Goal: Task Accomplishment & Management: Complete application form

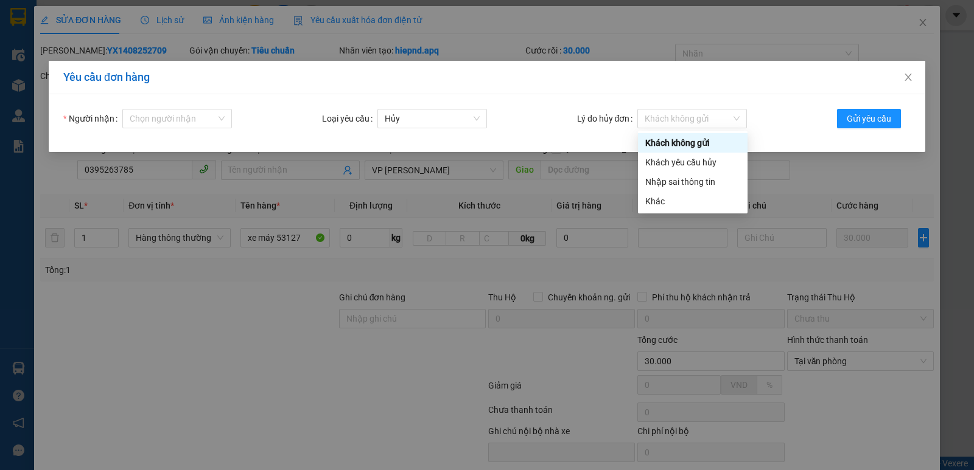
scroll to position [44, 0]
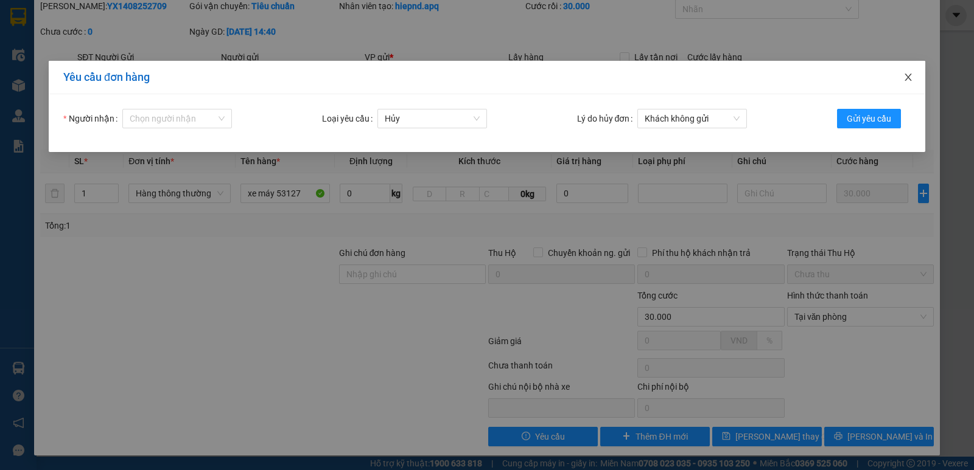
click at [909, 78] on icon "close" at bounding box center [908, 77] width 10 height 10
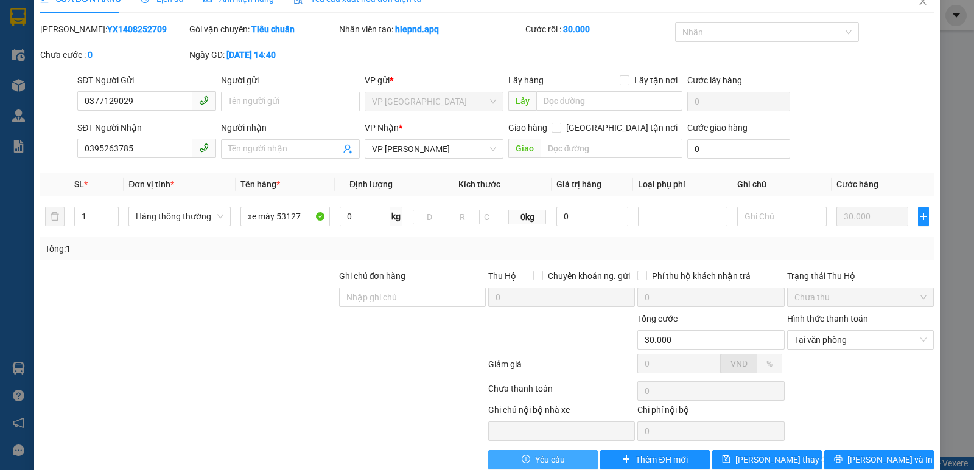
scroll to position [0, 0]
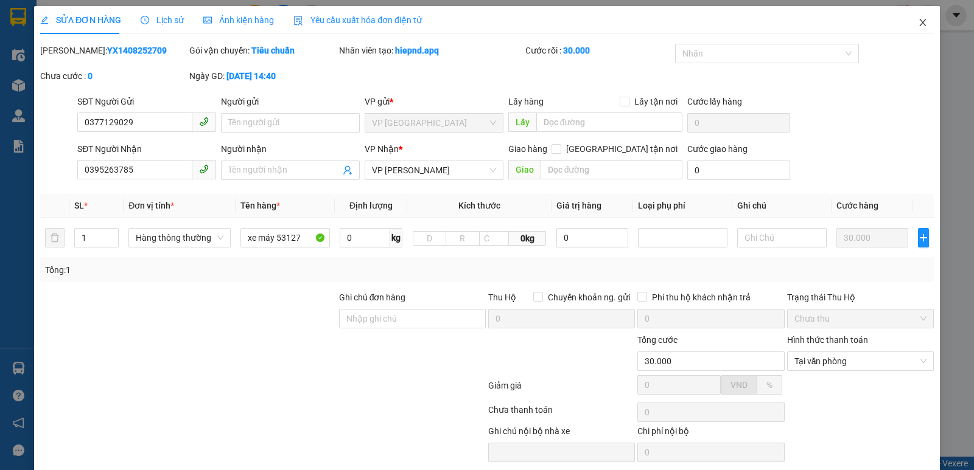
click at [918, 25] on icon "close" at bounding box center [923, 23] width 10 height 10
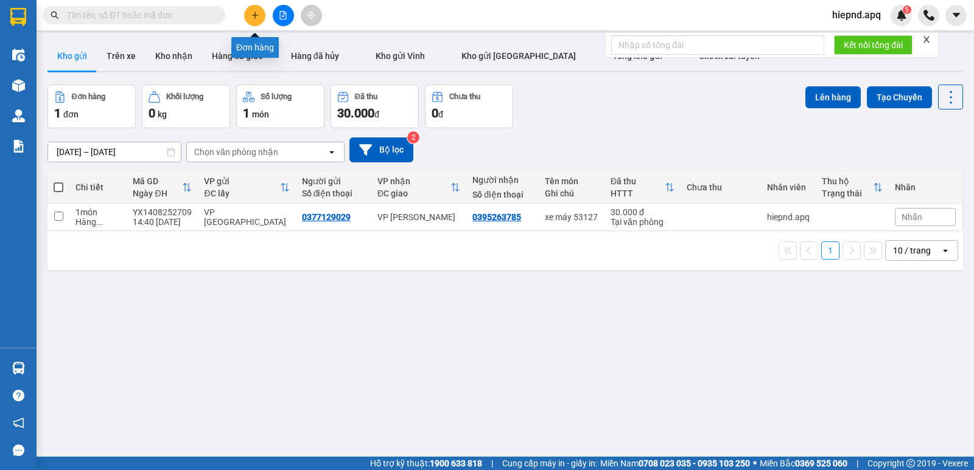
click at [261, 17] on button at bounding box center [254, 15] width 21 height 21
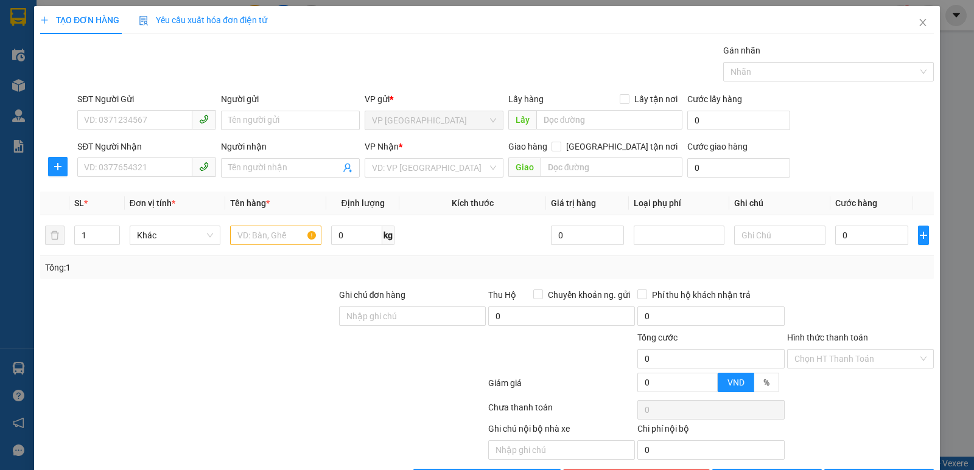
click at [142, 110] on div "SĐT Người Gửi" at bounding box center [146, 102] width 139 height 18
click at [144, 116] on input "SĐT Người Gửi" at bounding box center [134, 119] width 115 height 19
type input "0942251199"
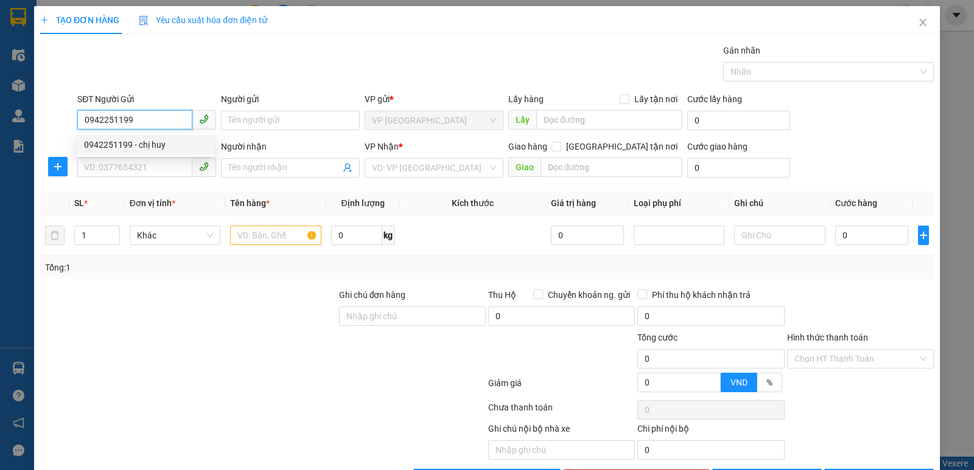
click at [146, 145] on div "0942251199 - chị huy" at bounding box center [145, 144] width 123 height 13
type input "chị [PERSON_NAME]"
type input "0942251199"
click at [152, 161] on input "SĐT Người Nhận" at bounding box center [134, 167] width 115 height 19
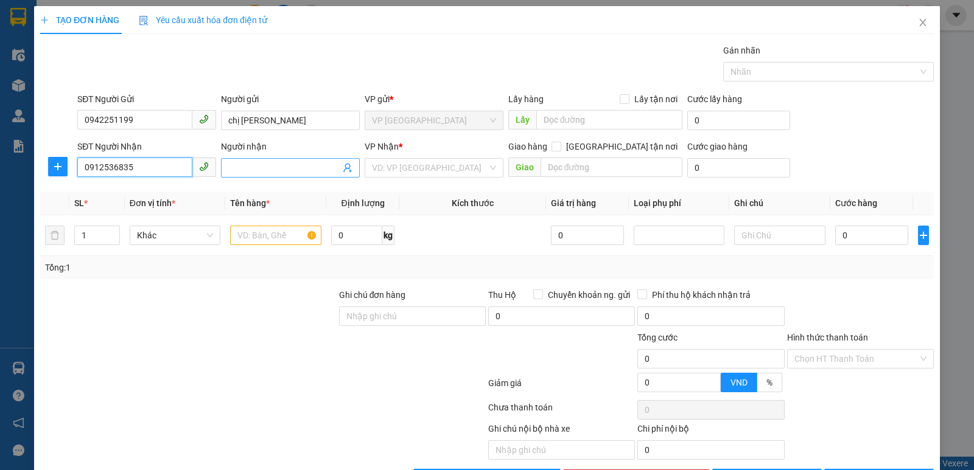
type input "0912536835"
click at [268, 167] on input "Người nhận" at bounding box center [284, 167] width 112 height 13
type input "a hải"
click at [470, 167] on input "search" at bounding box center [430, 168] width 116 height 18
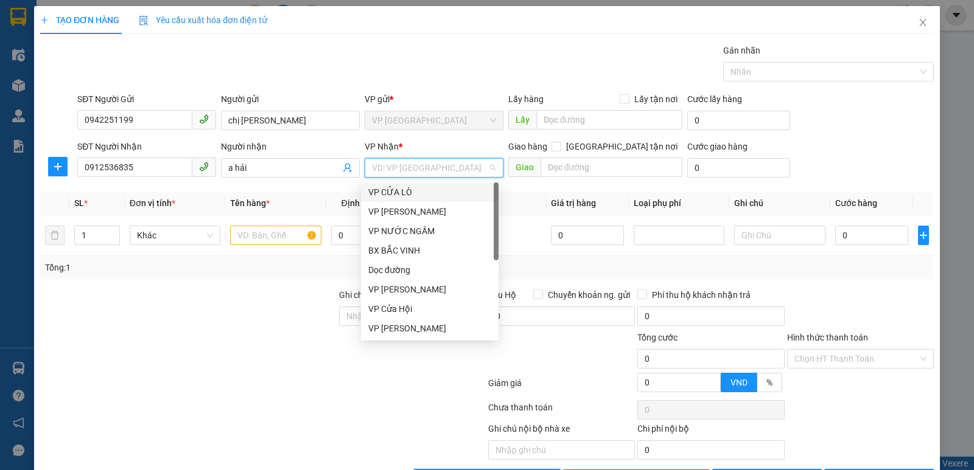
drag, startPoint x: 441, startPoint y: 233, endPoint x: 439, endPoint y: 166, distance: 66.4
click at [439, 166] on body "Kết quả tìm kiếm ( 0 ) Bộ lọc No Data hiepnd.apq 5 Điều hành xe Kho hàng mới Qu…" at bounding box center [487, 235] width 974 height 470
click at [406, 213] on div "VP [PERSON_NAME]" at bounding box center [429, 211] width 123 height 13
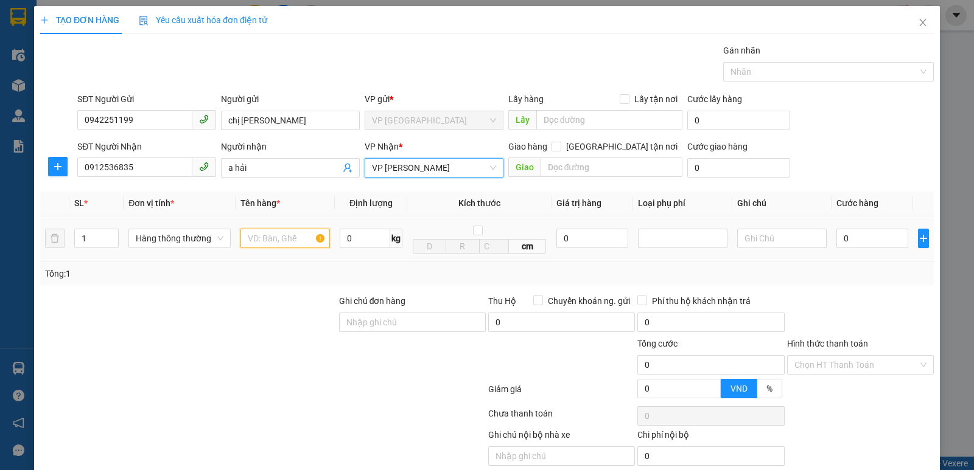
click at [279, 230] on input "text" at bounding box center [284, 238] width 89 height 19
type input "thực phẩm"
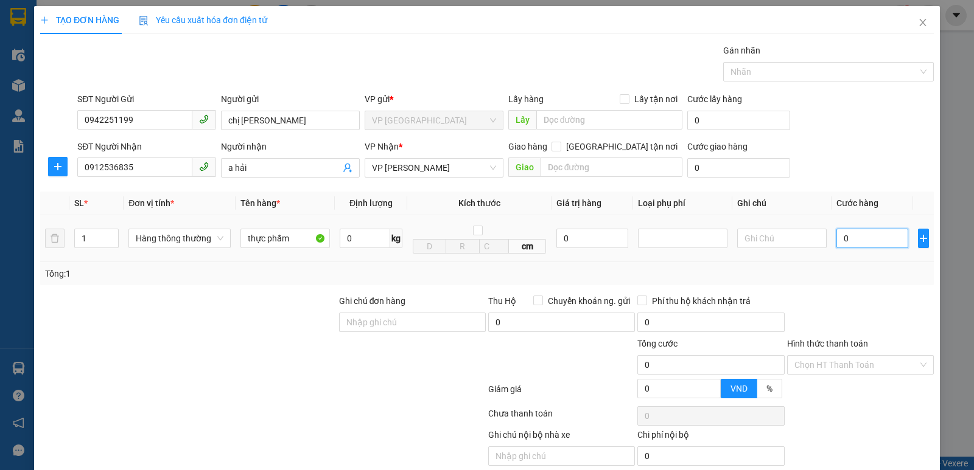
click at [847, 237] on input "0" at bounding box center [872, 238] width 72 height 19
type input "4"
type input "40"
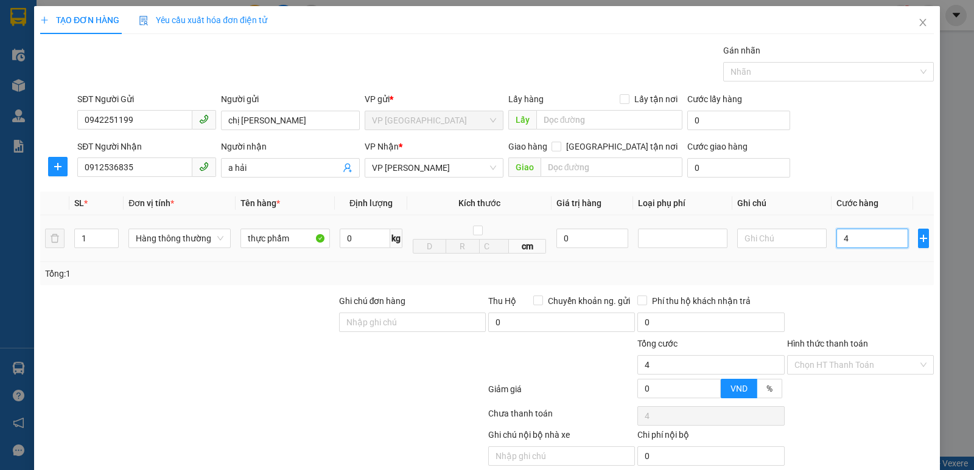
type input "40"
type input "400"
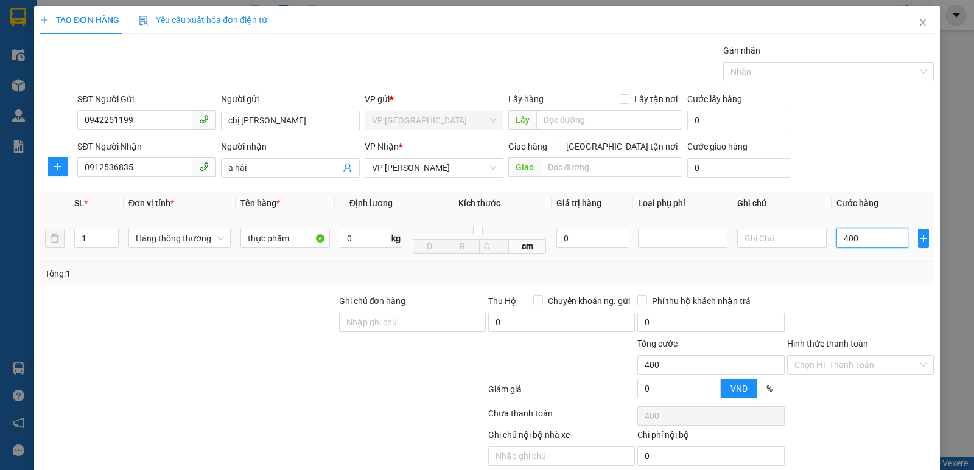
type input "4.000"
type input "40.000"
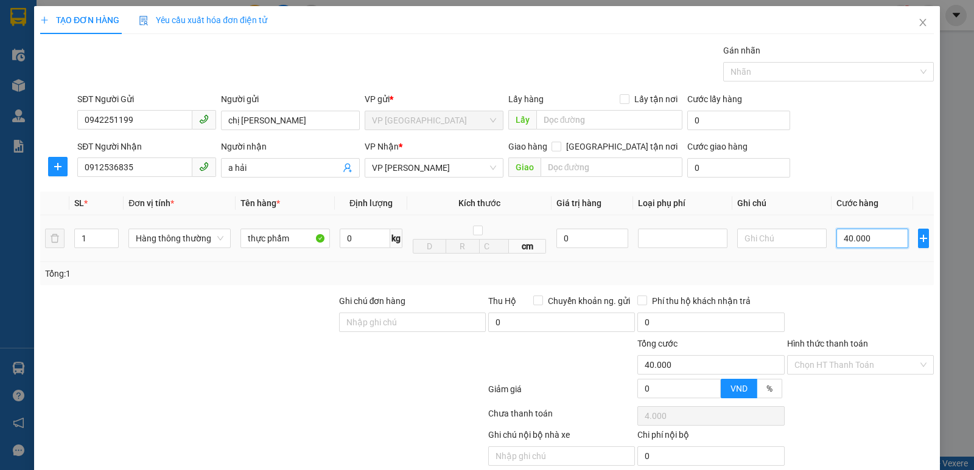
type input "40.000"
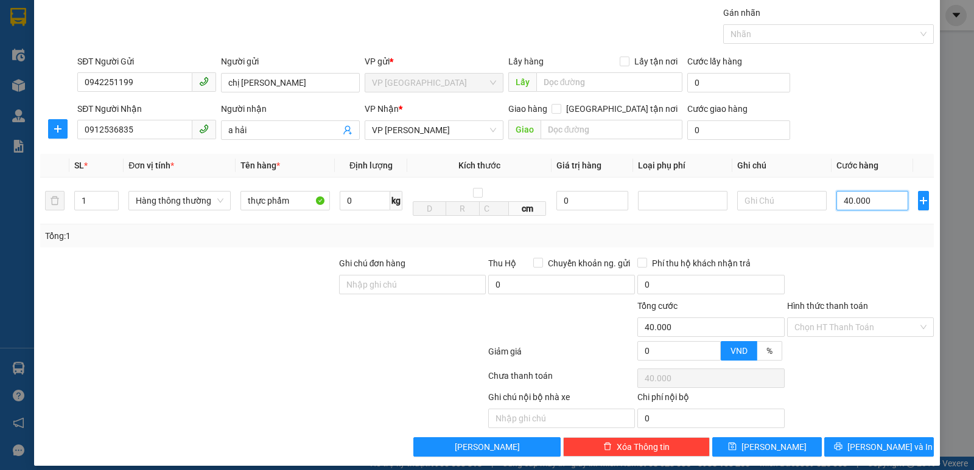
scroll to position [49, 0]
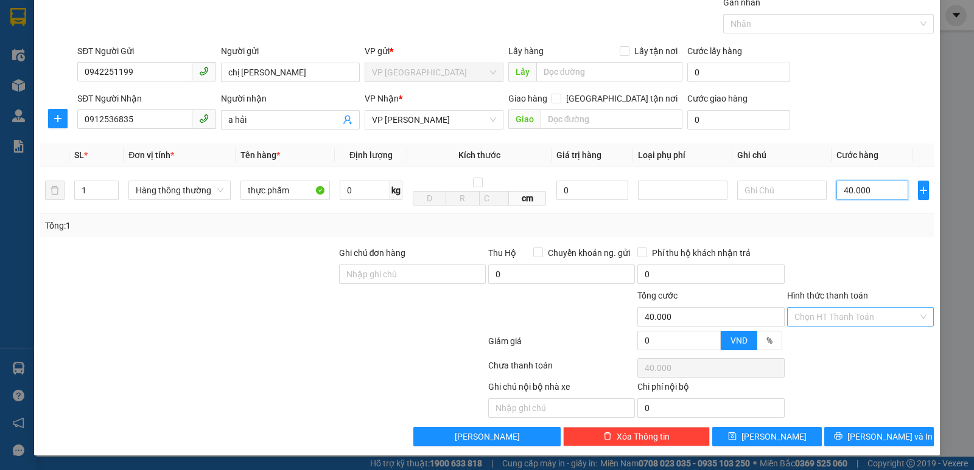
type input "40.000"
click at [908, 315] on input "Hình thức thanh toán" at bounding box center [856, 317] width 124 height 18
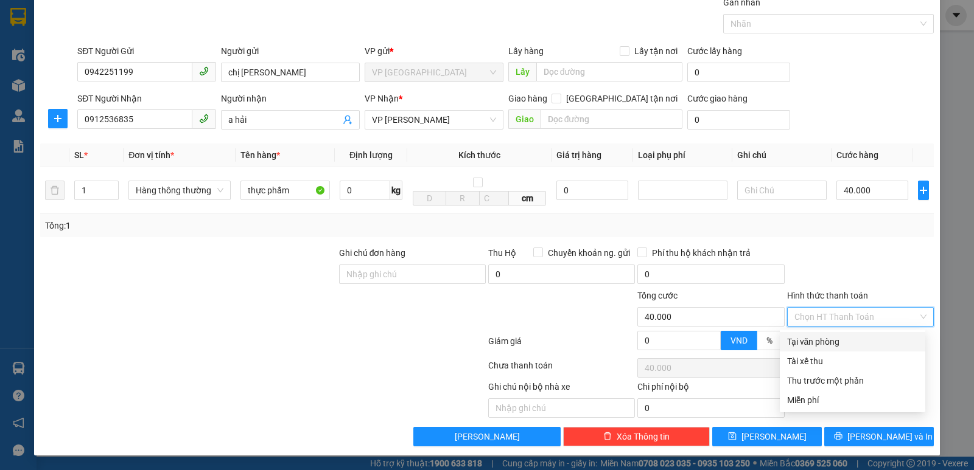
click at [856, 341] on div "Tại văn phòng" at bounding box center [852, 341] width 131 height 13
type input "0"
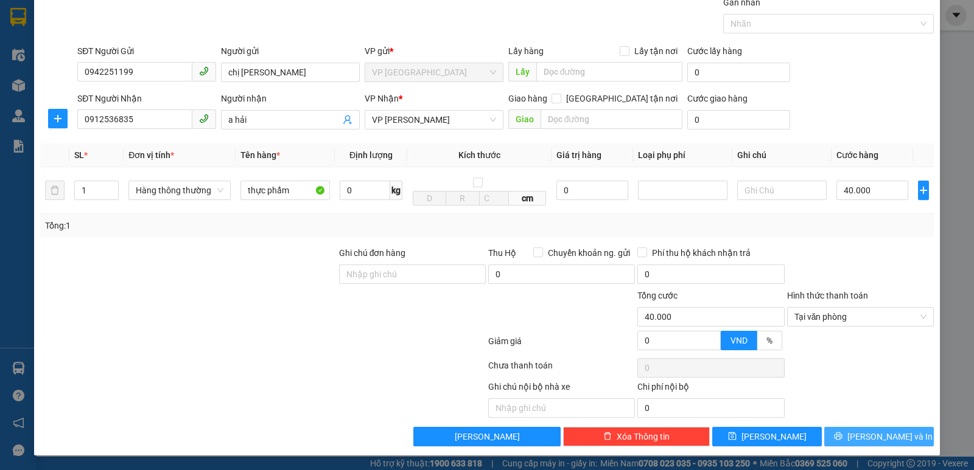
click at [856, 432] on button "[PERSON_NAME] và In" at bounding box center [879, 436] width 110 height 19
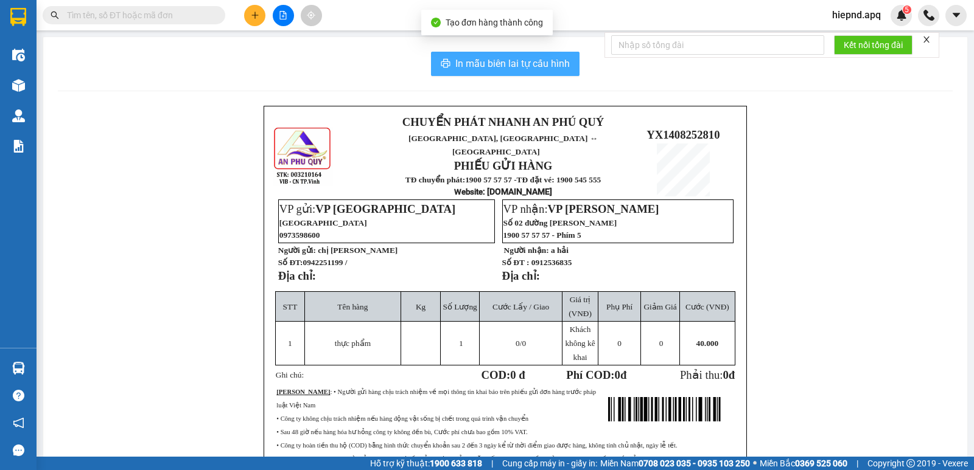
click at [442, 59] on icon "printer" at bounding box center [446, 63] width 10 height 10
